Goal: Task Accomplishment & Management: Manage account settings

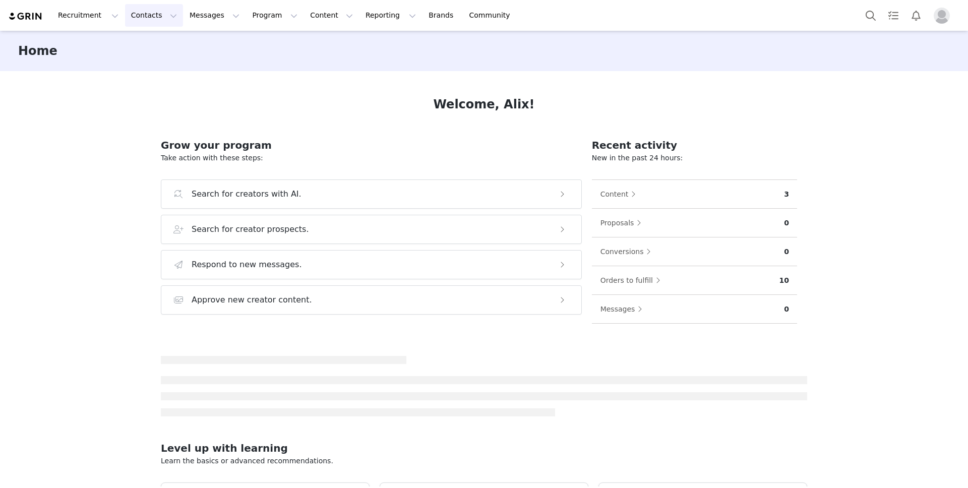
click at [140, 19] on button "Contacts Contacts" at bounding box center [154, 15] width 58 height 23
click at [163, 45] on div "Creators" at bounding box center [158, 44] width 68 height 11
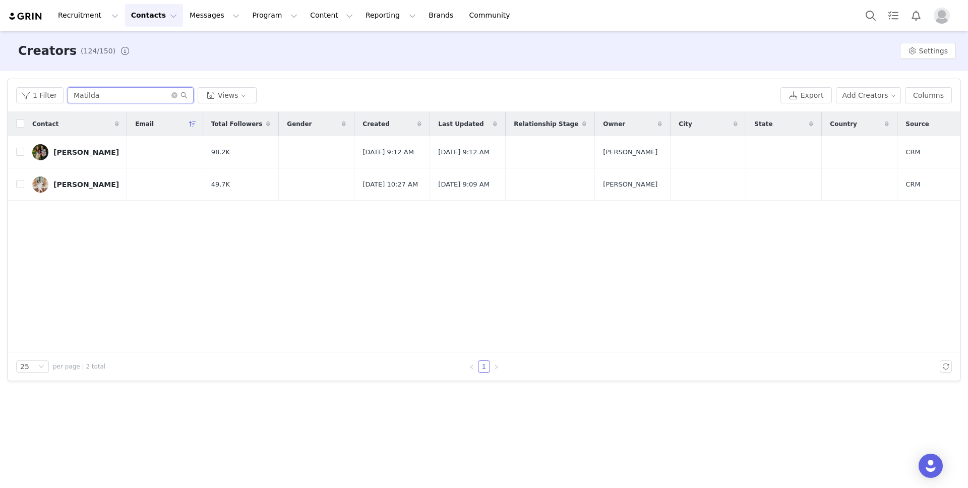
drag, startPoint x: 99, startPoint y: 92, endPoint x: 66, endPoint y: 94, distance: 33.4
click at [68, 94] on input "Matilda" at bounding box center [131, 95] width 126 height 16
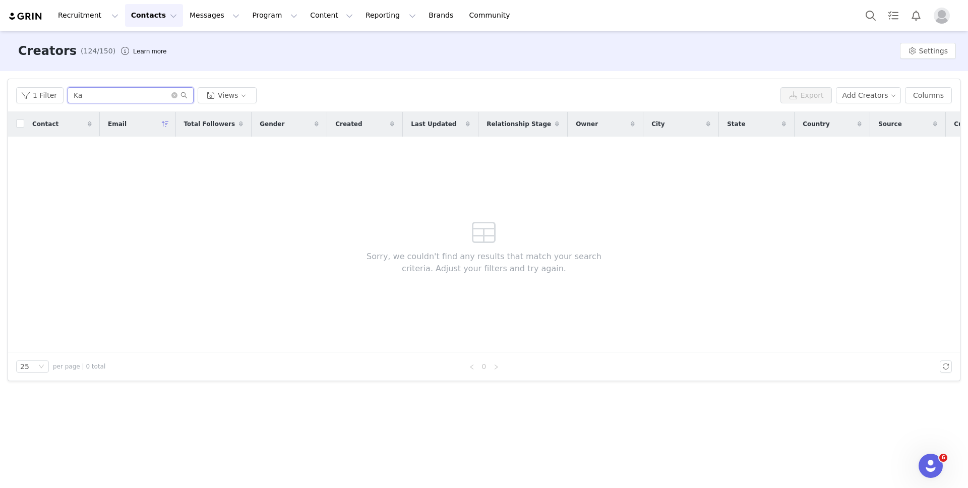
type input "K"
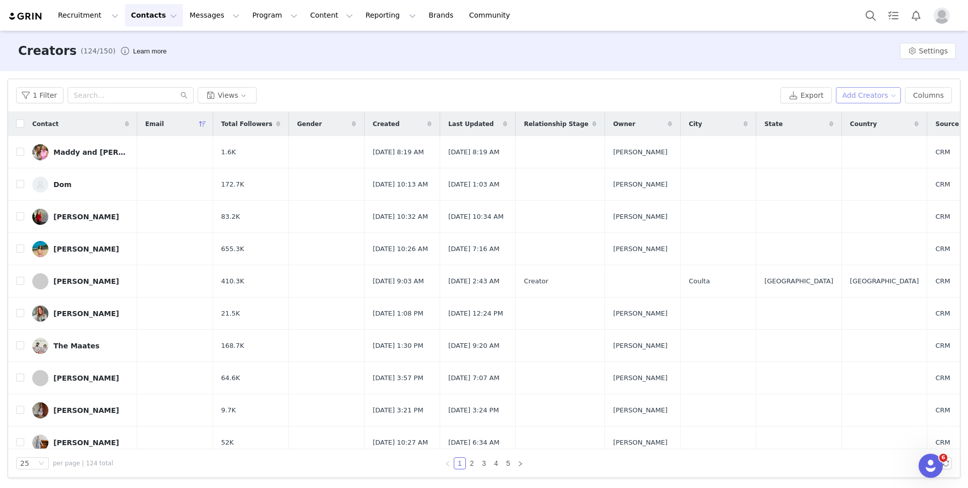
click at [883, 88] on button "Add Creators" at bounding box center [869, 95] width 66 height 16
click at [876, 116] on span "Add a Creator" at bounding box center [870, 115] width 49 height 11
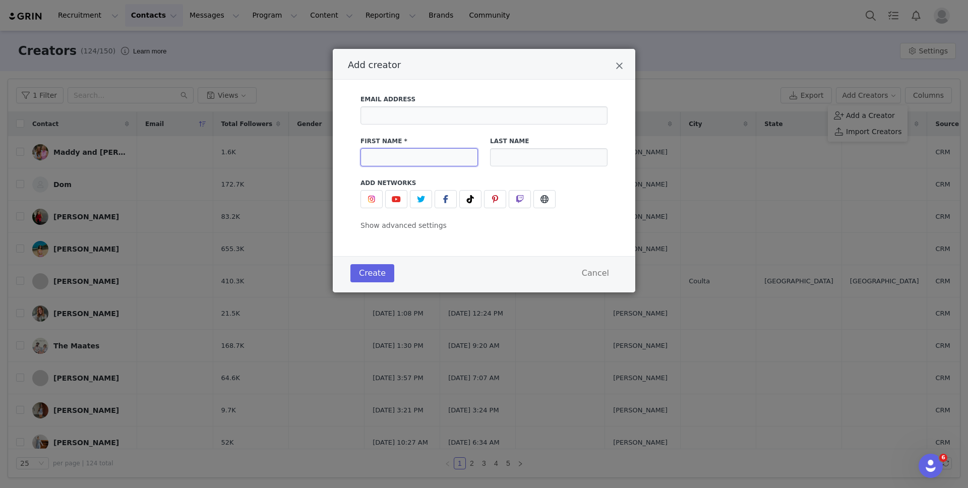
click at [436, 148] on input "Add creator" at bounding box center [418, 157] width 117 height 18
type input "Kathryn"
type input "Denning"
click at [469, 204] on span "Add creator" at bounding box center [470, 199] width 12 height 12
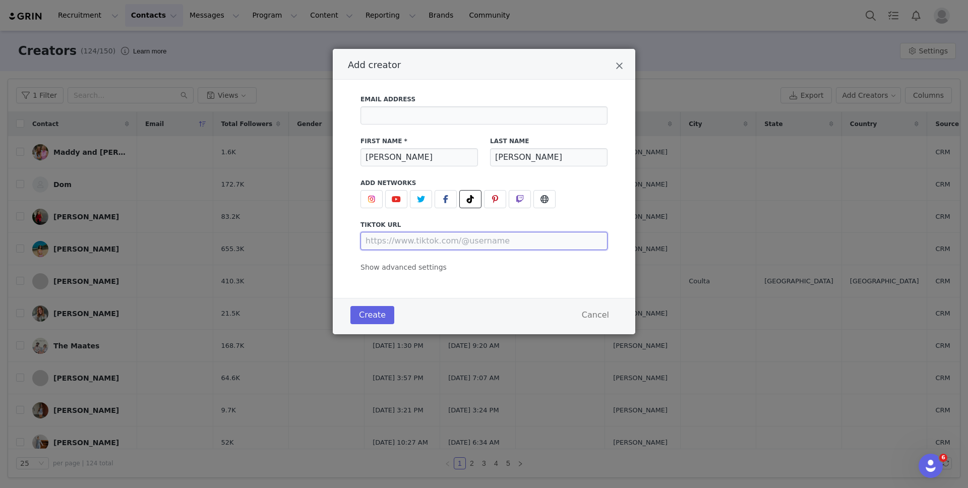
click at [458, 236] on input "Add creator" at bounding box center [483, 241] width 247 height 18
paste input "https://www.tiktok.com/@kathryndenny"
type input "https://www.tiktok.com/@kathryndenny"
click at [375, 317] on button "Create" at bounding box center [372, 315] width 44 height 18
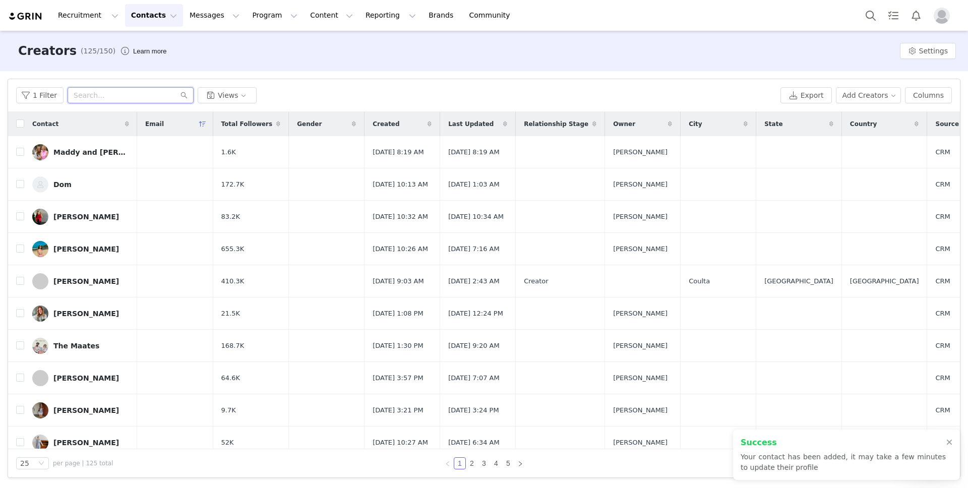
click at [124, 96] on input "text" at bounding box center [131, 95] width 126 height 16
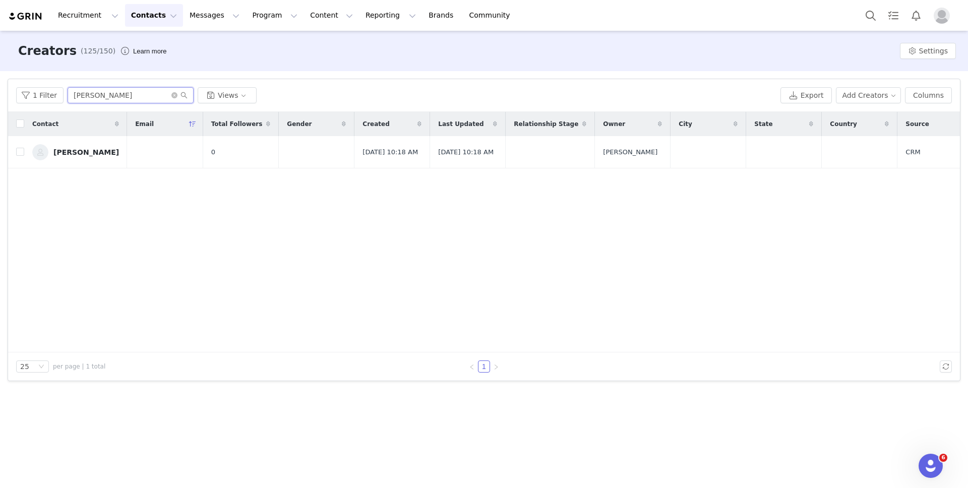
type input "Kathryn"
click at [63, 156] on div "Kathryn Denning" at bounding box center [86, 152] width 66 height 8
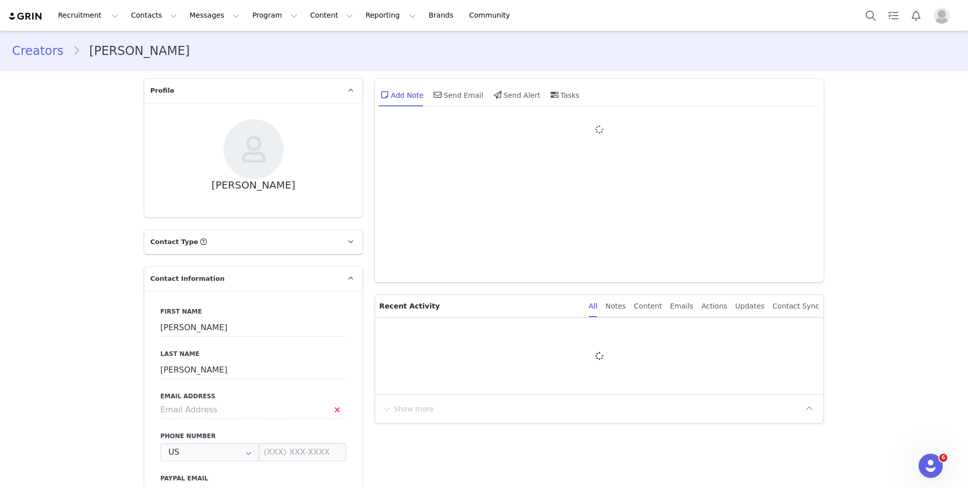
type input "+1 ([GEOGRAPHIC_DATA])"
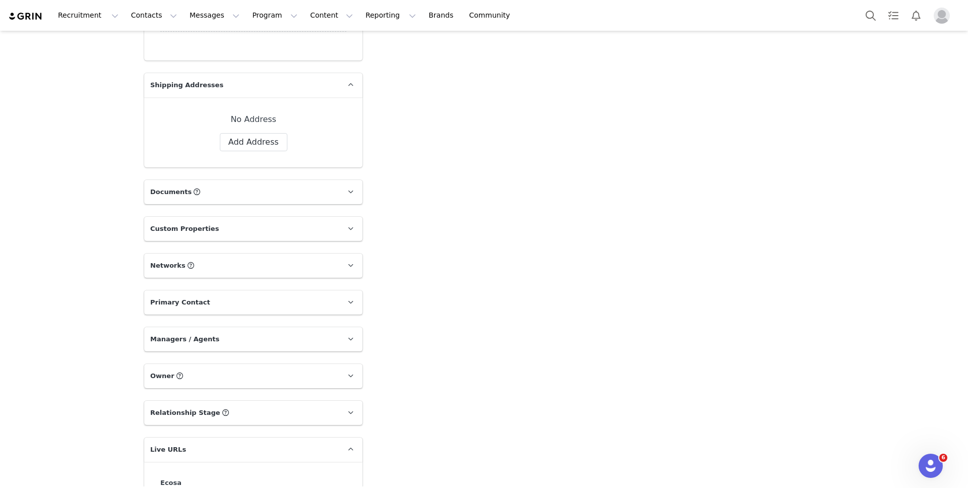
scroll to position [878, 0]
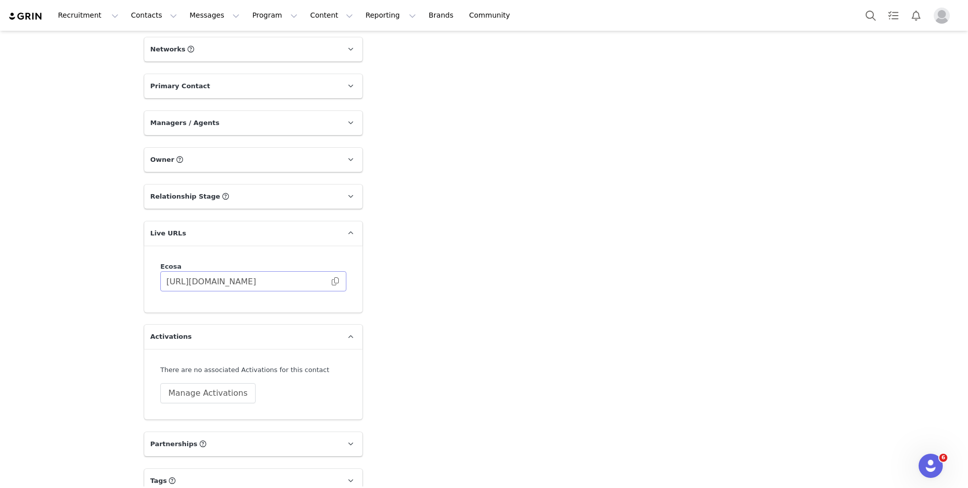
click at [333, 281] on span at bounding box center [335, 281] width 10 height 0
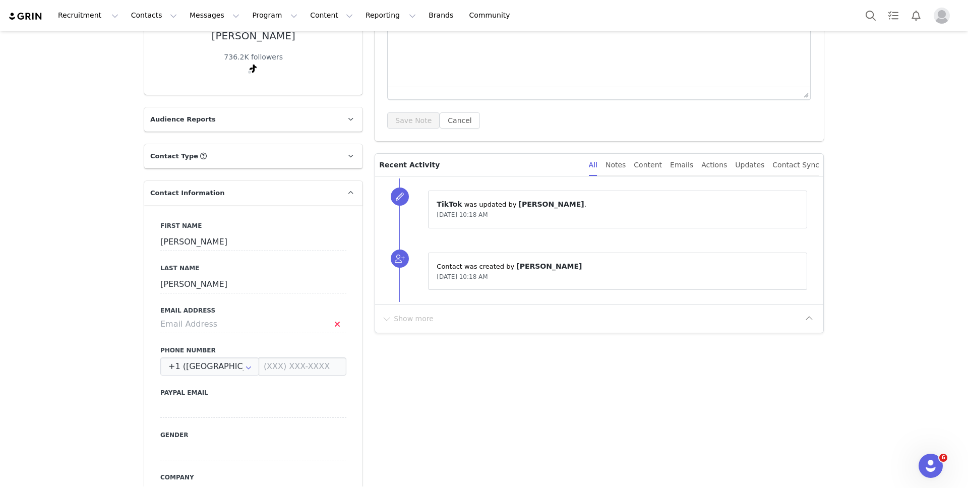
scroll to position [159, 0]
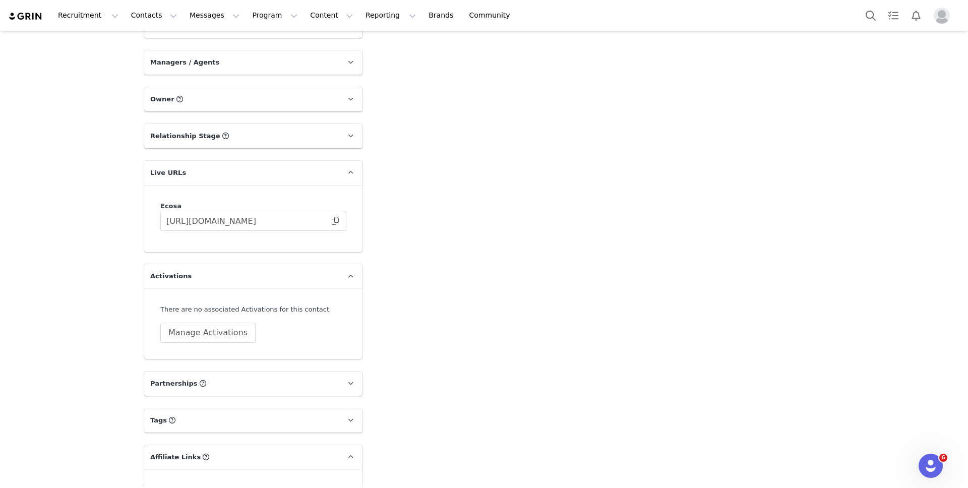
scroll to position [950, 0]
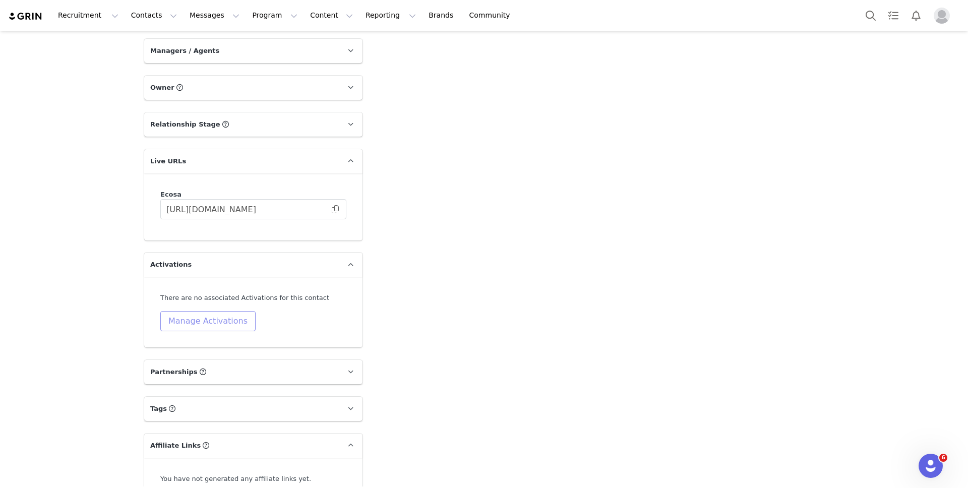
click at [231, 319] on button "Manage Activations" at bounding box center [207, 321] width 95 height 20
click at [186, 361] on div "Select Activation" at bounding box center [178, 359] width 98 height 15
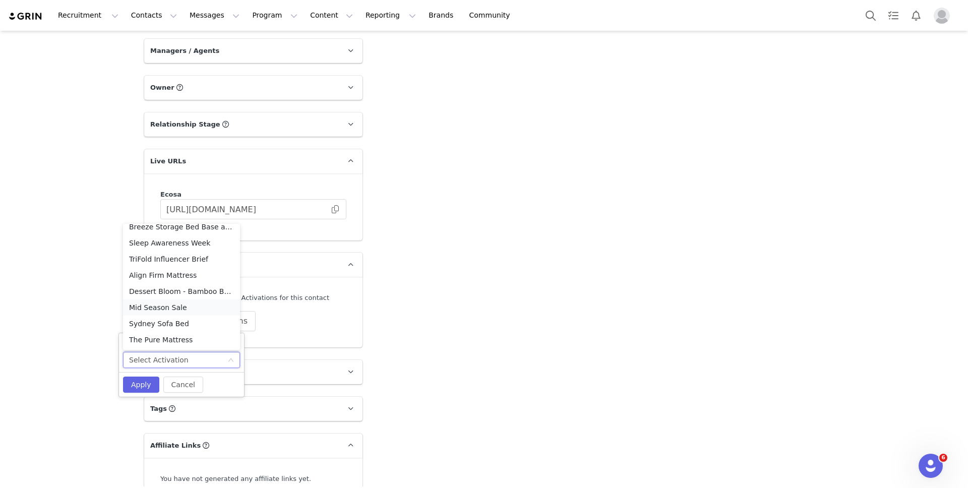
scroll to position [299, 0]
click at [199, 317] on li "The Pure Mattress" at bounding box center [181, 321] width 117 height 16
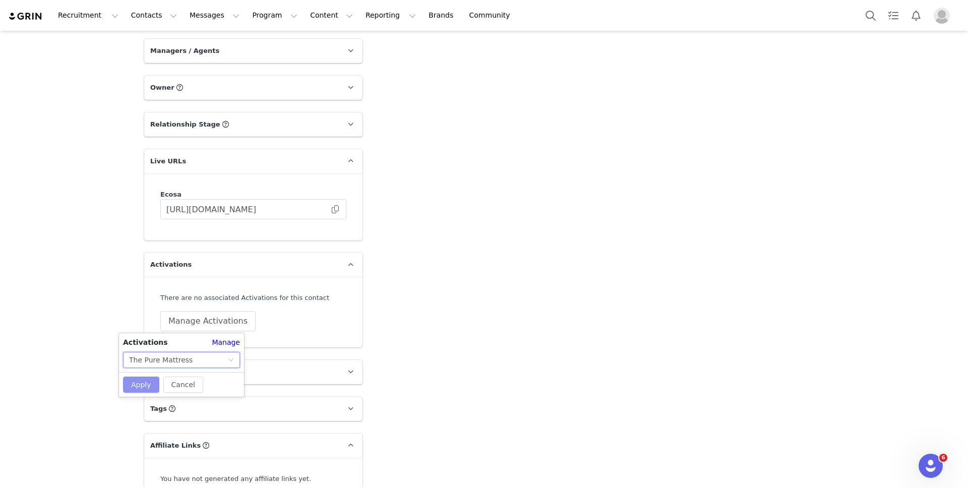
click at [143, 387] on button "Apply" at bounding box center [141, 384] width 36 height 16
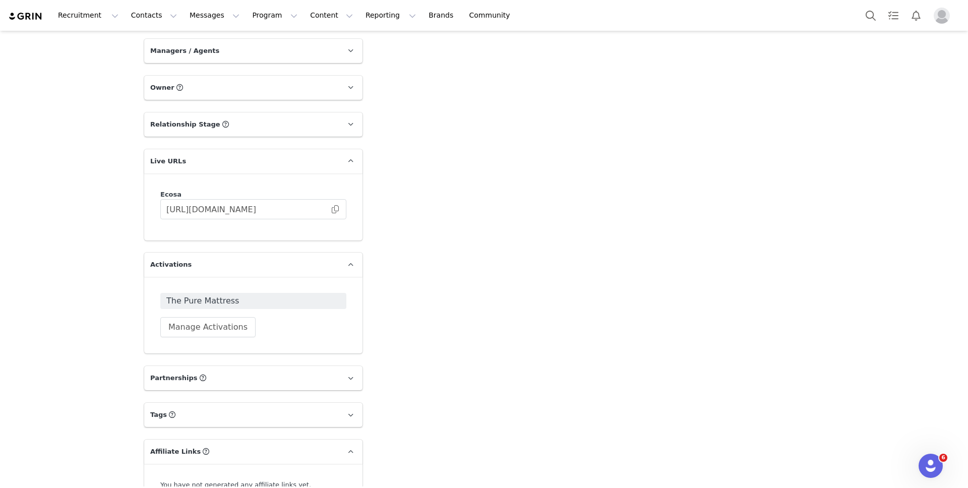
click at [301, 303] on span "The Pure Mattress" at bounding box center [253, 301] width 174 height 12
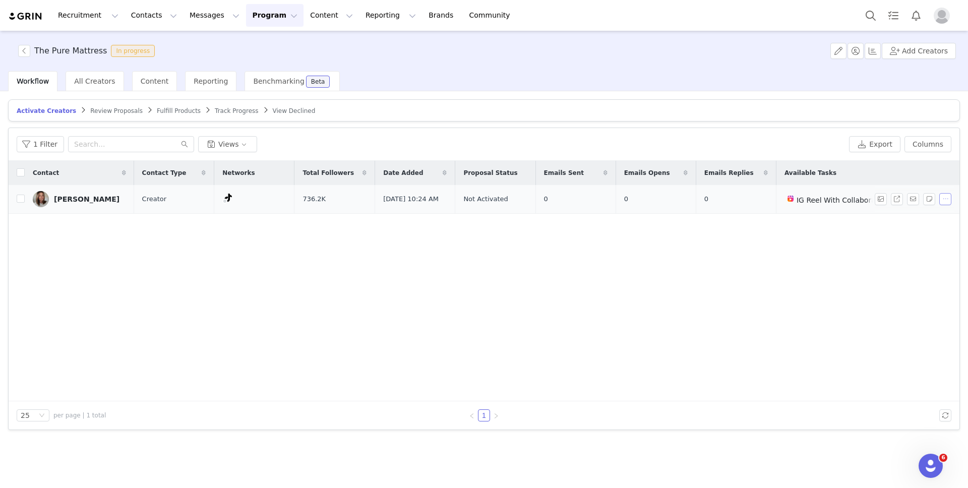
click at [942, 200] on button "button" at bounding box center [945, 199] width 12 height 12
click at [913, 219] on span "Activate Creators" at bounding box center [918, 217] width 61 height 11
click at [901, 217] on span "Activate Creators" at bounding box center [918, 217] width 61 height 11
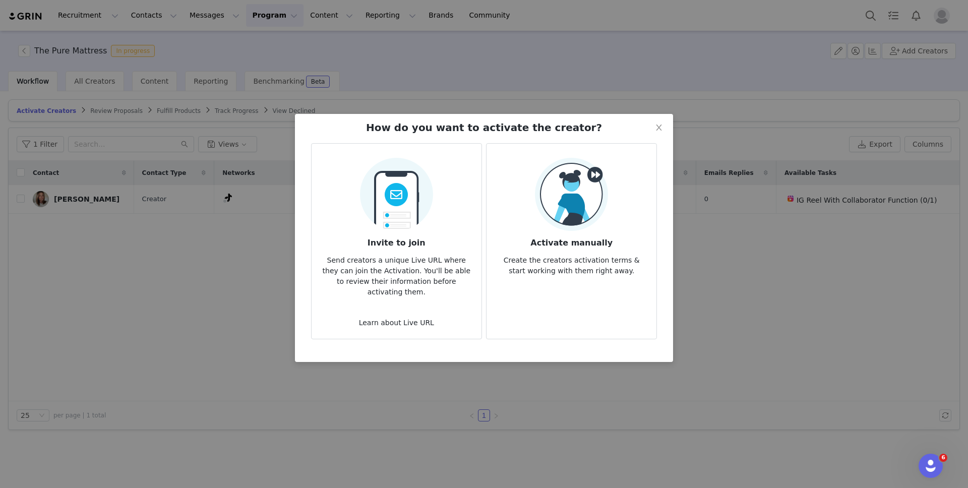
click at [566, 204] on img at bounding box center [571, 194] width 73 height 73
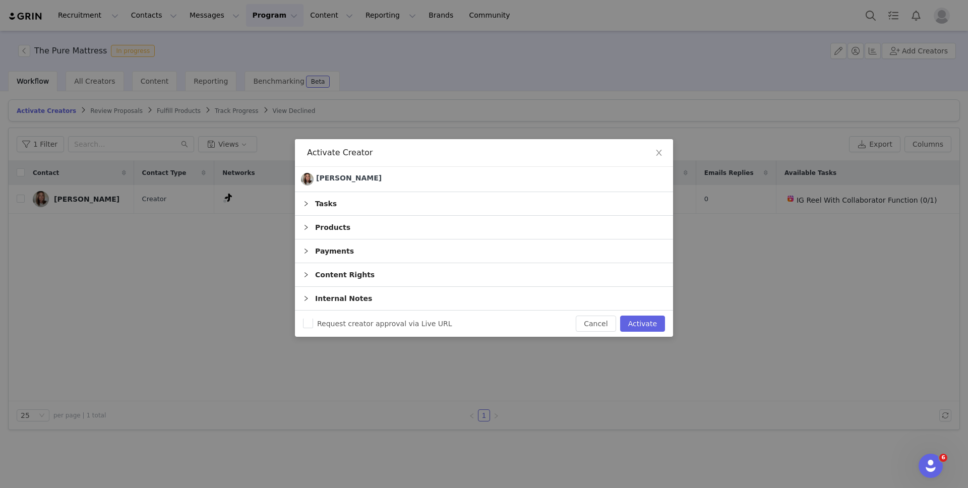
click at [414, 204] on div "Tasks" at bounding box center [484, 203] width 378 height 23
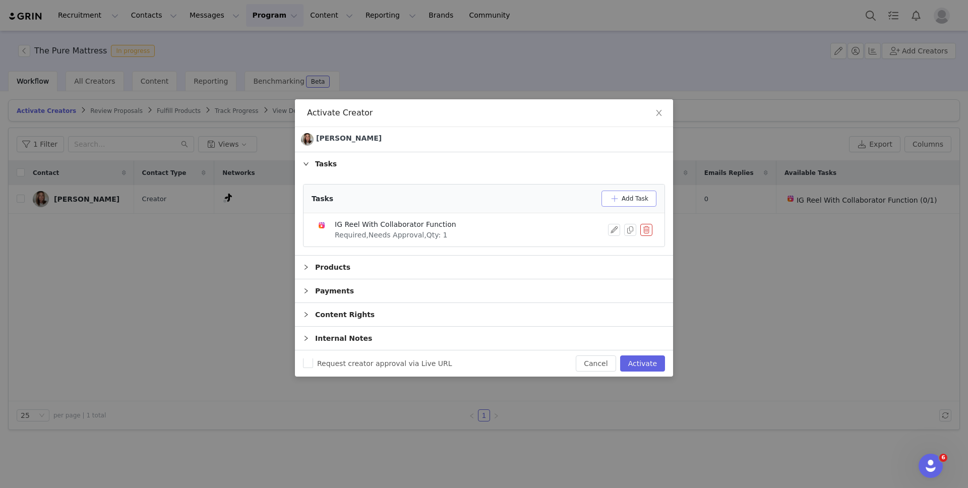
click at [608, 204] on button "Add Task" at bounding box center [628, 198] width 55 height 16
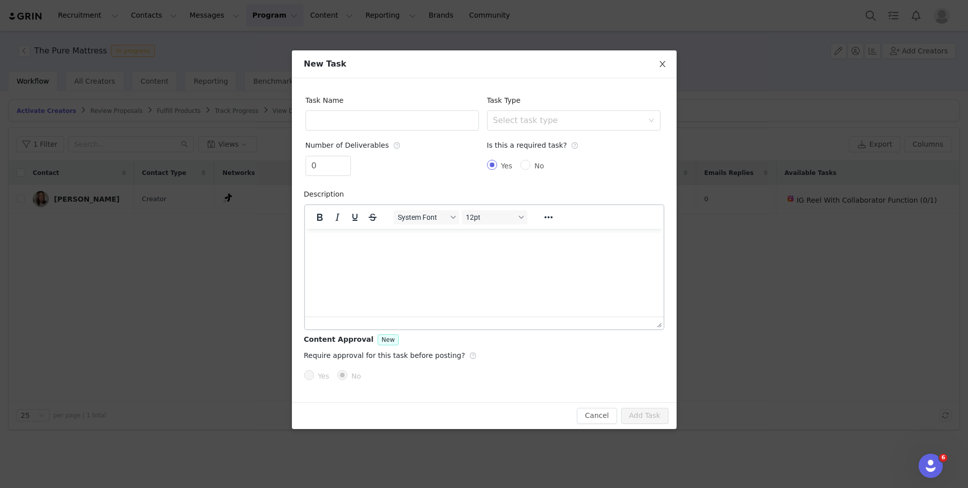
click at [658, 65] on icon "icon: close" at bounding box center [662, 64] width 8 height 8
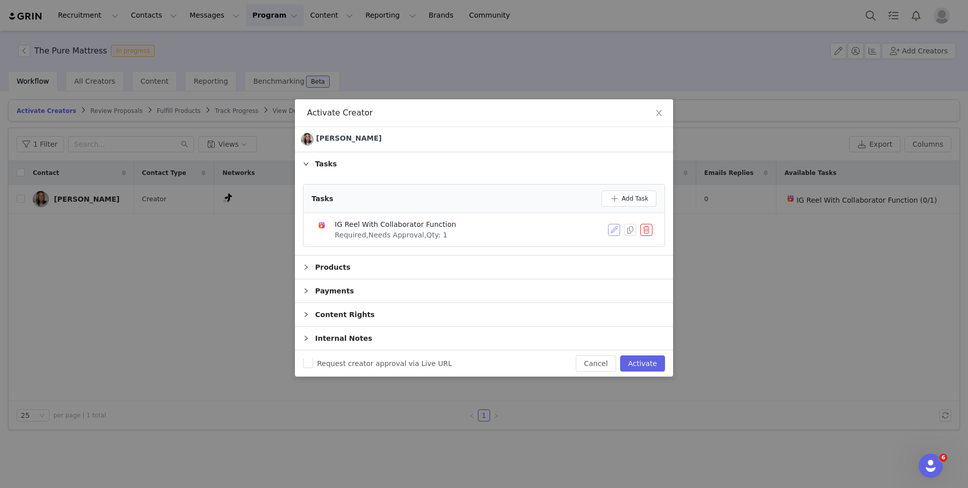
click at [609, 231] on button "button" at bounding box center [614, 230] width 12 height 12
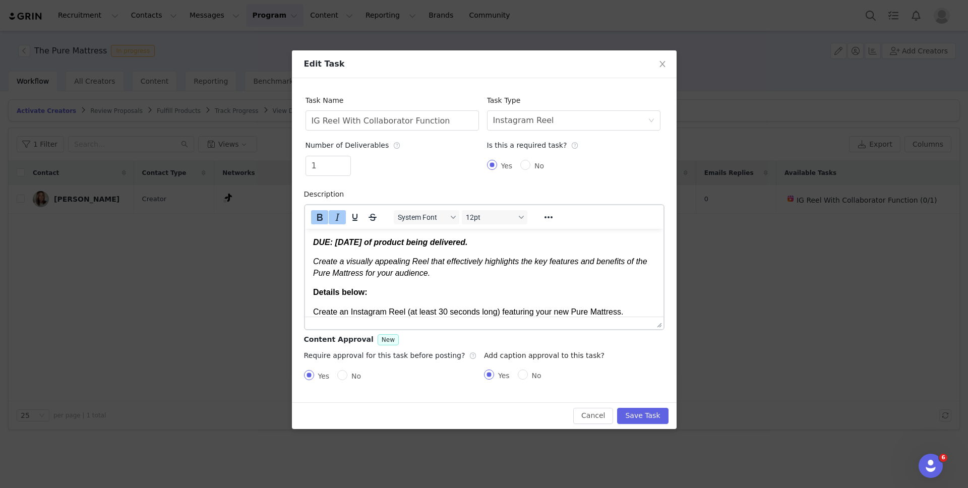
click at [323, 239] on em "DUE: Within two weeks of product being delivered." at bounding box center [389, 241] width 154 height 9
click at [425, 166] on div "1" at bounding box center [391, 168] width 173 height 24
click at [636, 418] on button "Save Task" at bounding box center [642, 416] width 51 height 16
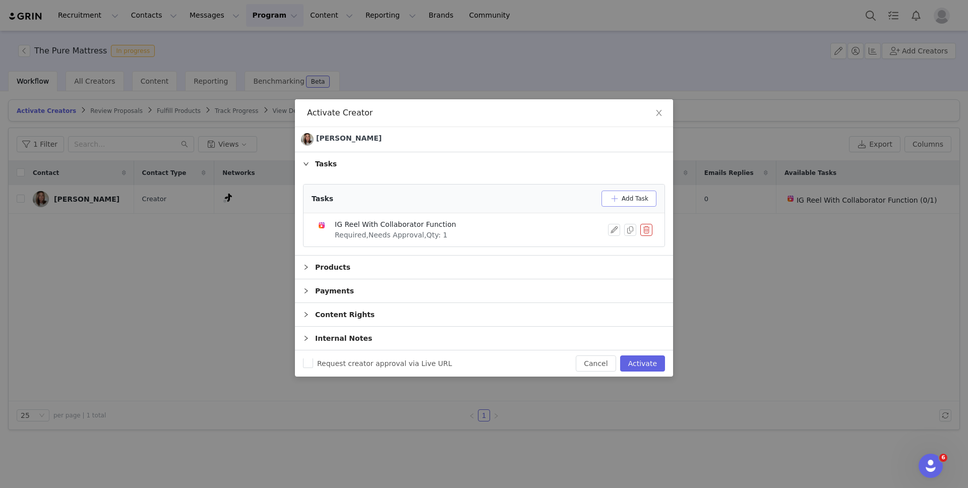
click at [647, 201] on button "Add Task" at bounding box center [628, 198] width 55 height 16
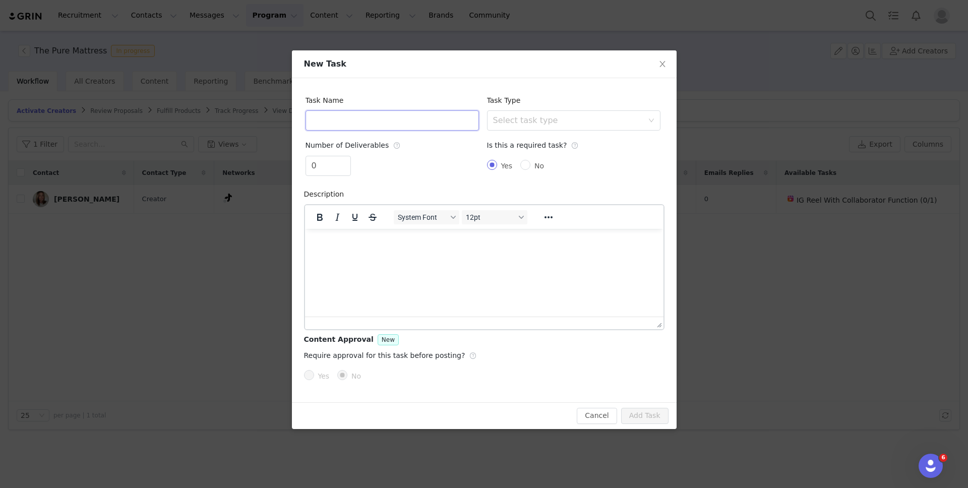
click at [367, 122] on input "text" at bounding box center [391, 120] width 173 height 20
type input "TikTok"
type input "1"
click at [346, 160] on span "Increase Value" at bounding box center [345, 162] width 11 height 12
click at [548, 119] on div "Select task type" at bounding box center [568, 120] width 150 height 10
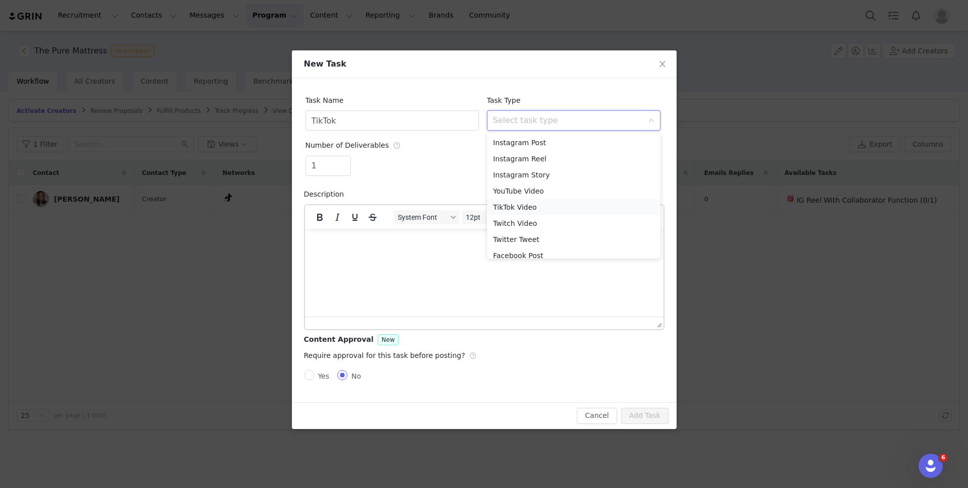
click at [533, 209] on li "TikTok Video" at bounding box center [573, 207] width 173 height 16
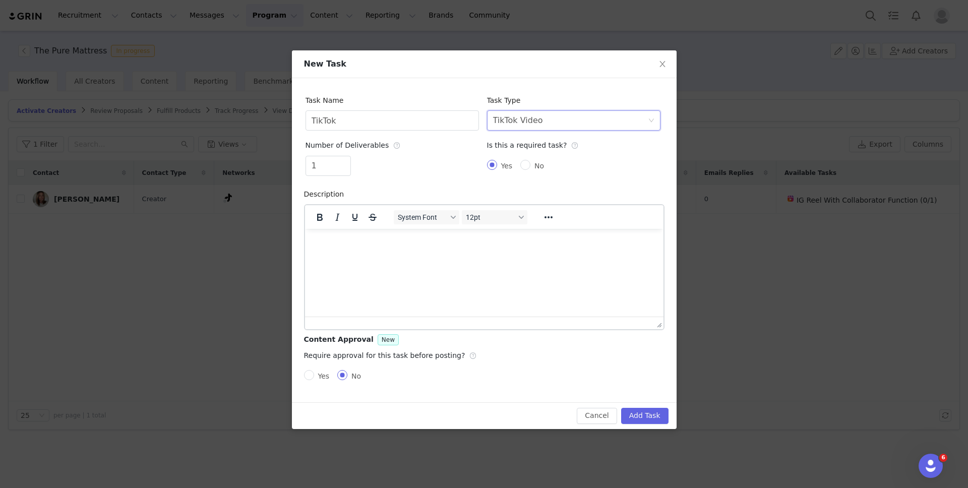
click at [391, 254] on html at bounding box center [483, 241] width 358 height 27
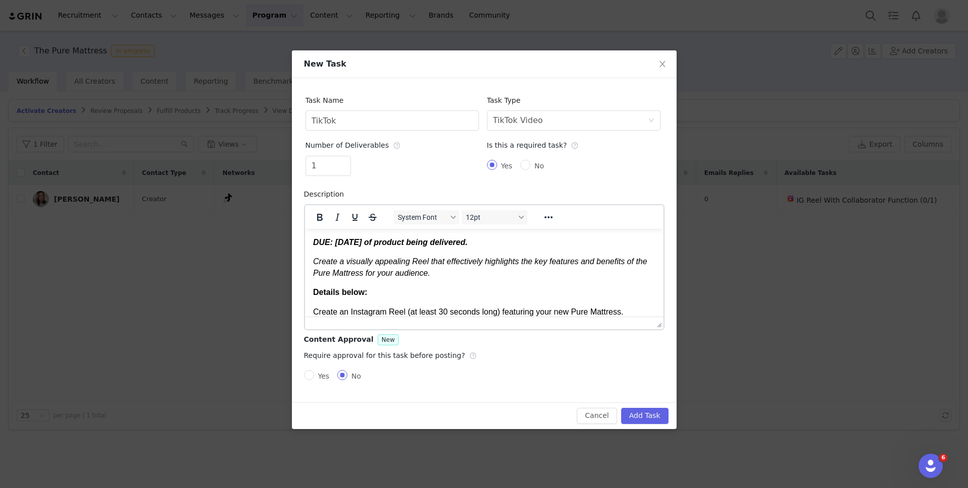
scroll to position [463, 0]
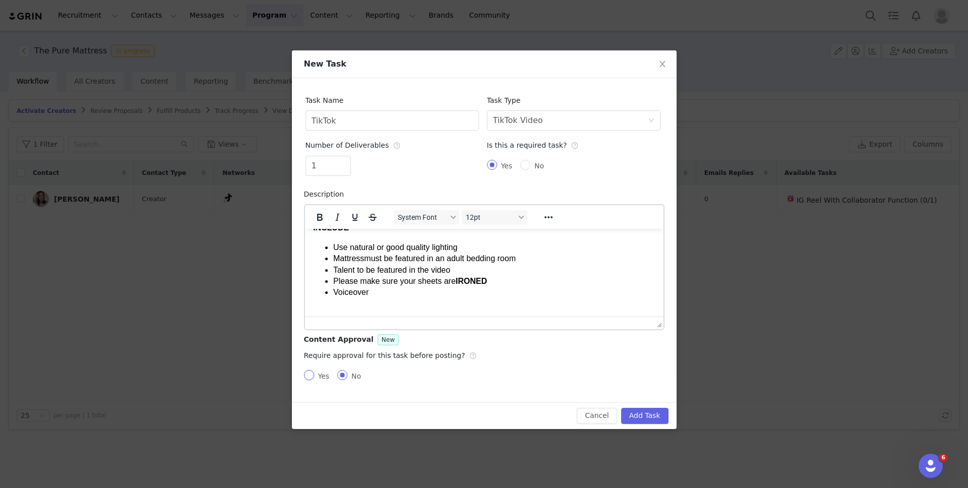
click at [305, 371] on input "Yes" at bounding box center [309, 375] width 10 height 10
radio input "true"
radio input "false"
click at [486, 375] on input "Yes" at bounding box center [489, 374] width 10 height 10
radio input "true"
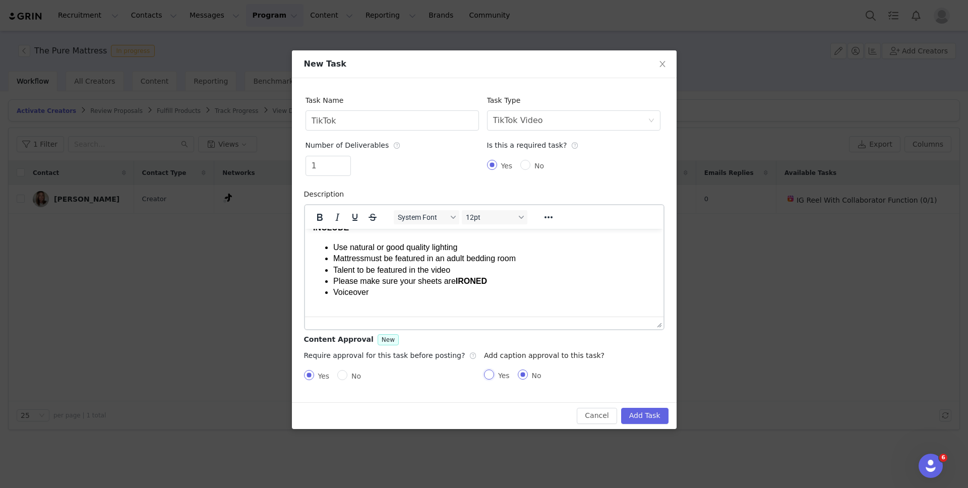
radio input "false"
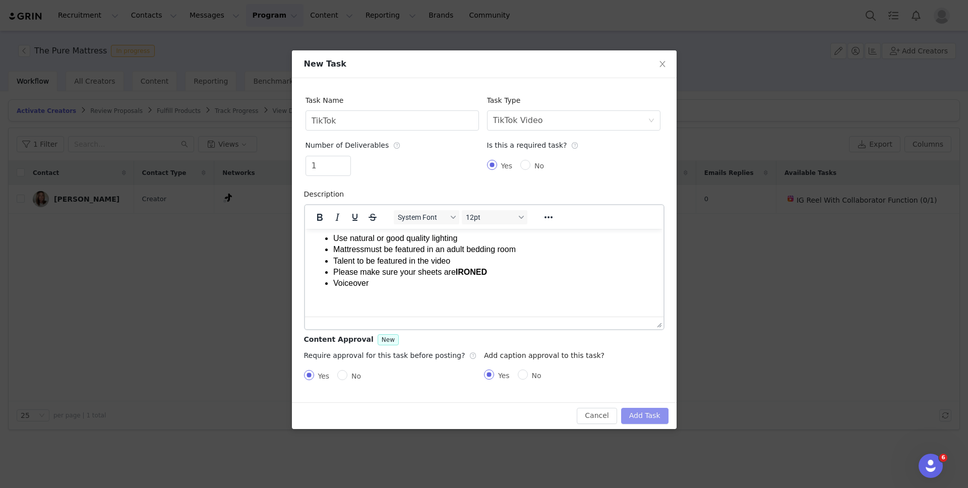
click at [643, 412] on button "Add Task" at bounding box center [644, 416] width 47 height 16
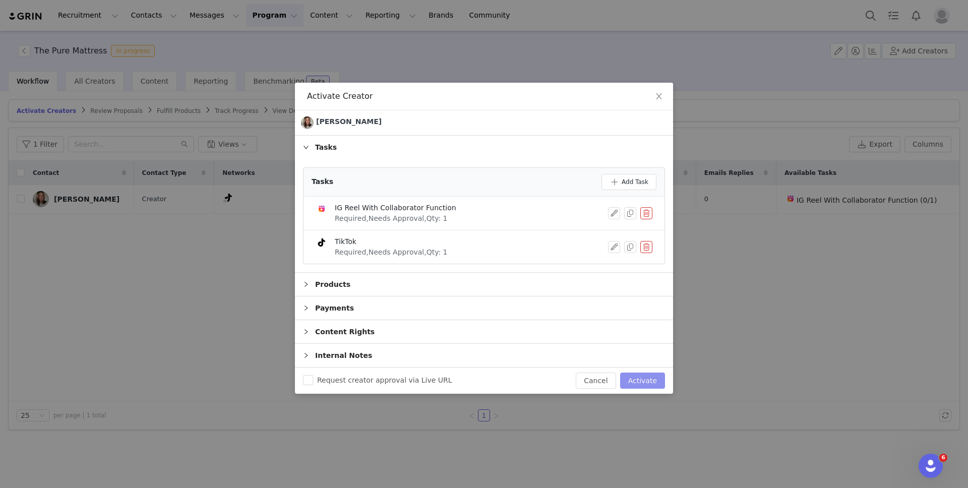
click at [651, 378] on button "Activate" at bounding box center [642, 380] width 45 height 16
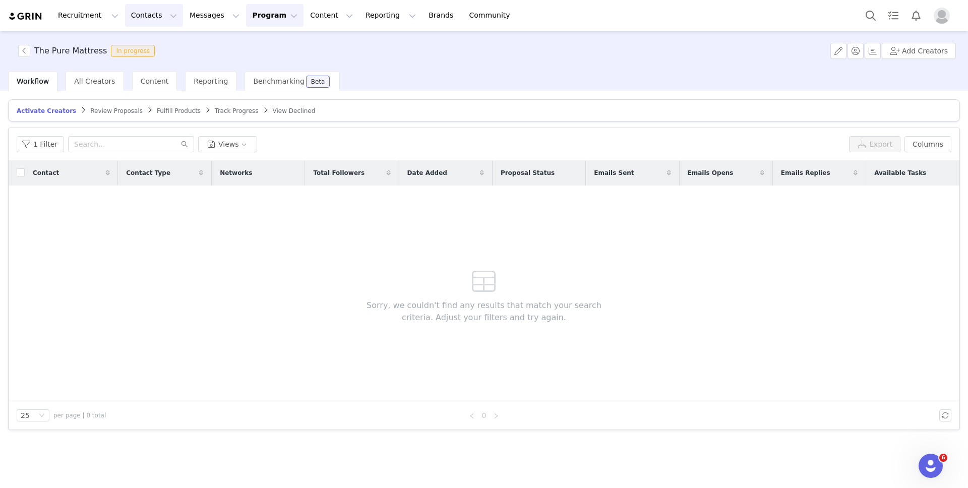
click at [142, 20] on button "Contacts Contacts" at bounding box center [154, 15] width 58 height 23
click at [159, 49] on div "Creators" at bounding box center [158, 44] width 68 height 11
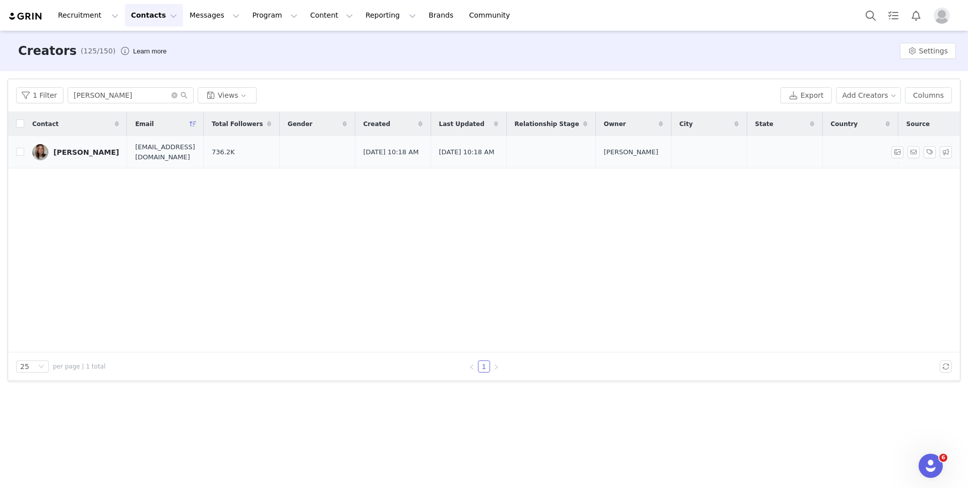
click at [76, 156] on div "Kathryn Denning" at bounding box center [86, 152] width 66 height 8
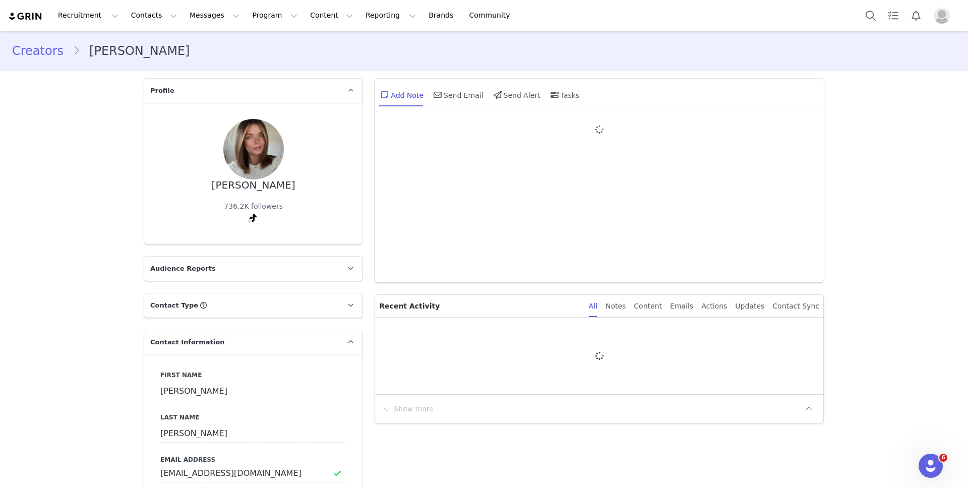
type input "+1 ([GEOGRAPHIC_DATA])"
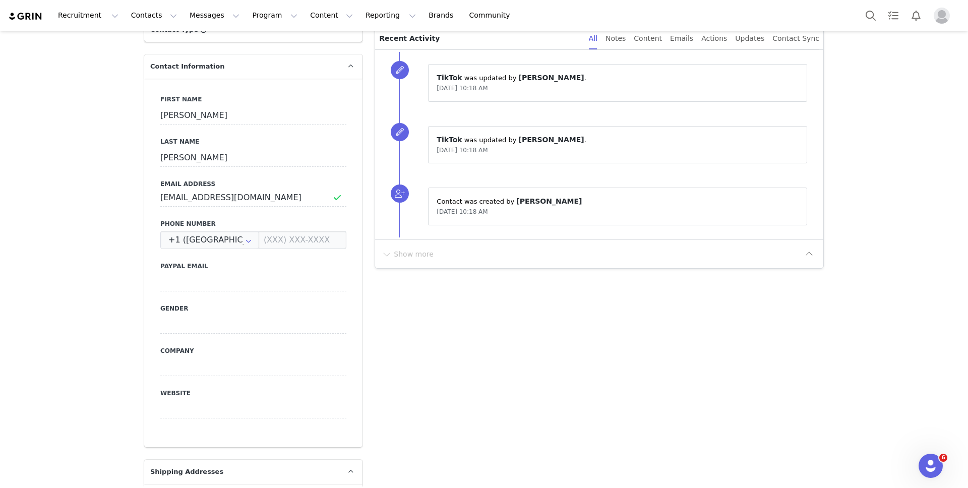
scroll to position [276, 0]
drag, startPoint x: 282, startPoint y: 197, endPoint x: 76, endPoint y: 190, distance: 206.2
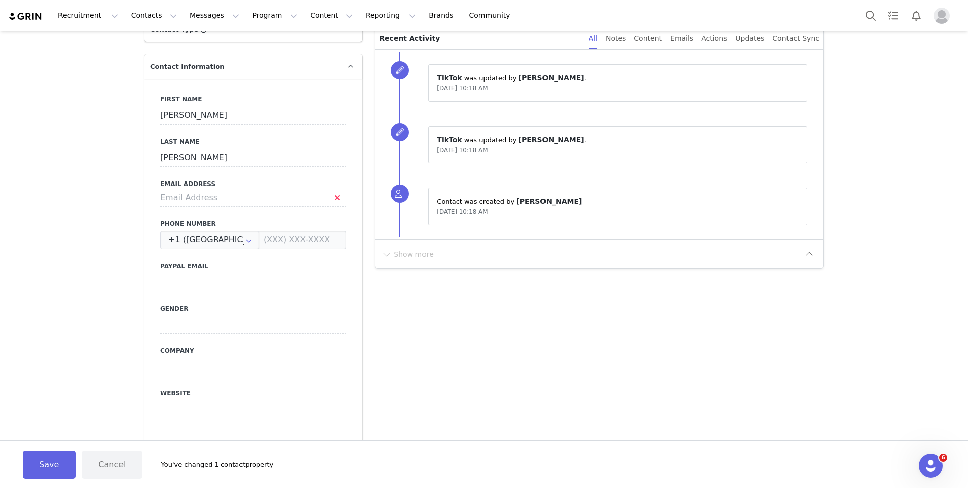
scroll to position [278, 0]
click at [55, 463] on button "Save" at bounding box center [49, 465] width 53 height 28
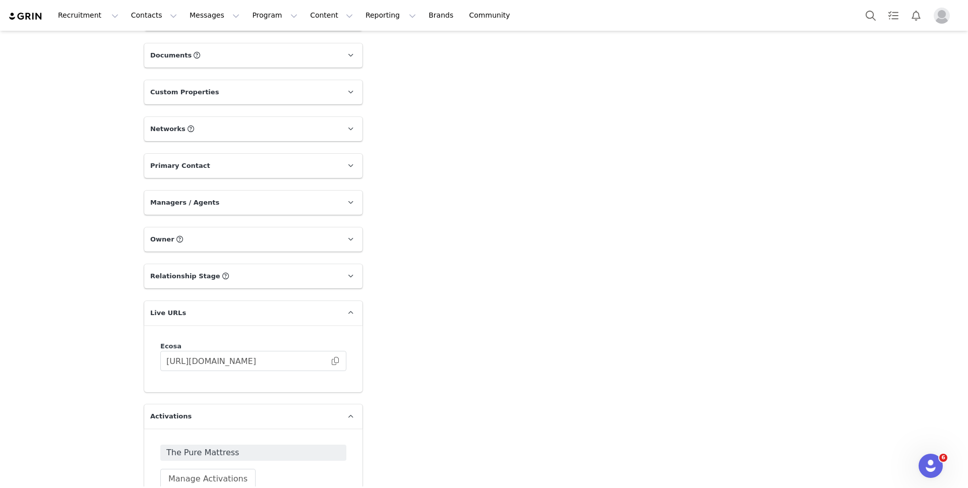
scroll to position [842, 0]
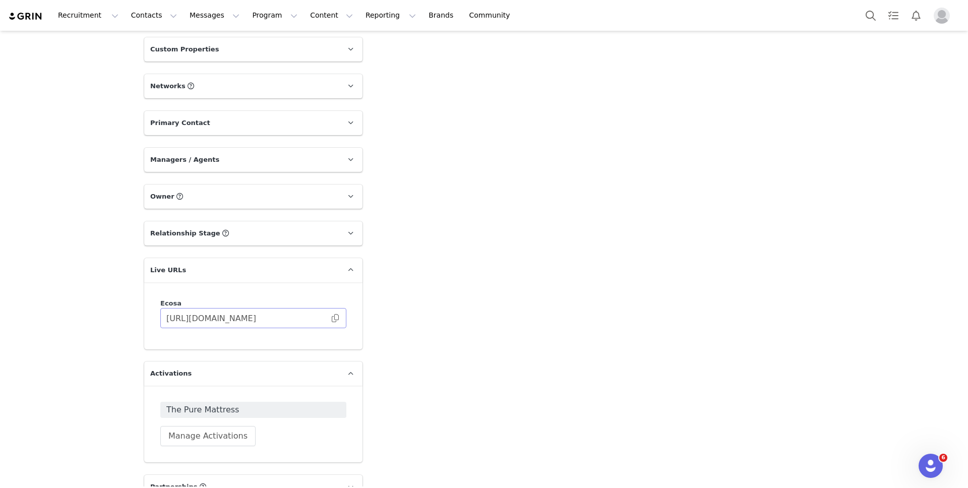
click at [331, 318] on span at bounding box center [335, 318] width 10 height 0
